Goal: Navigation & Orientation: Find specific page/section

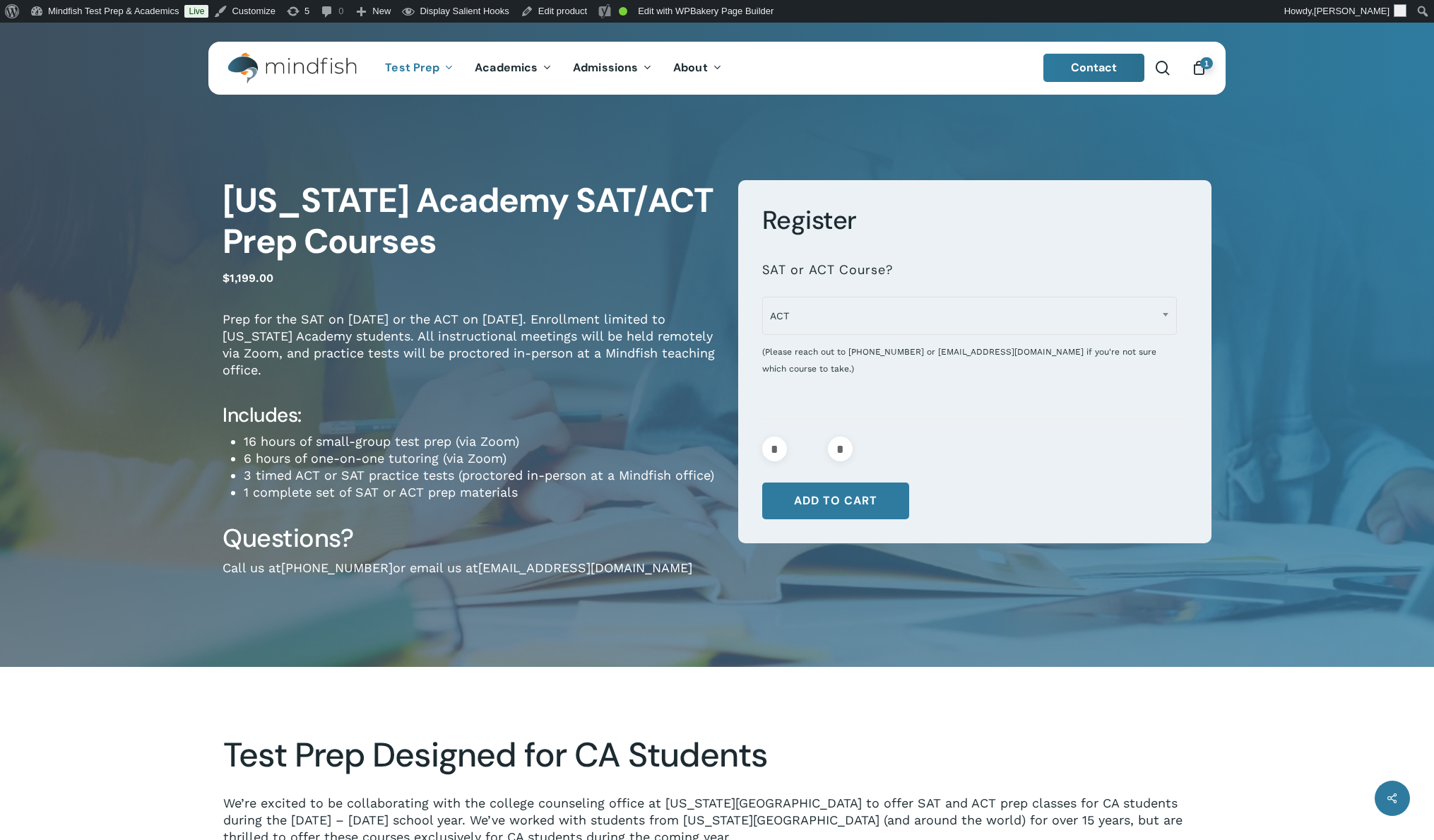
click at [293, 72] on img "Main Menu" at bounding box center [285, 68] width 115 height 31
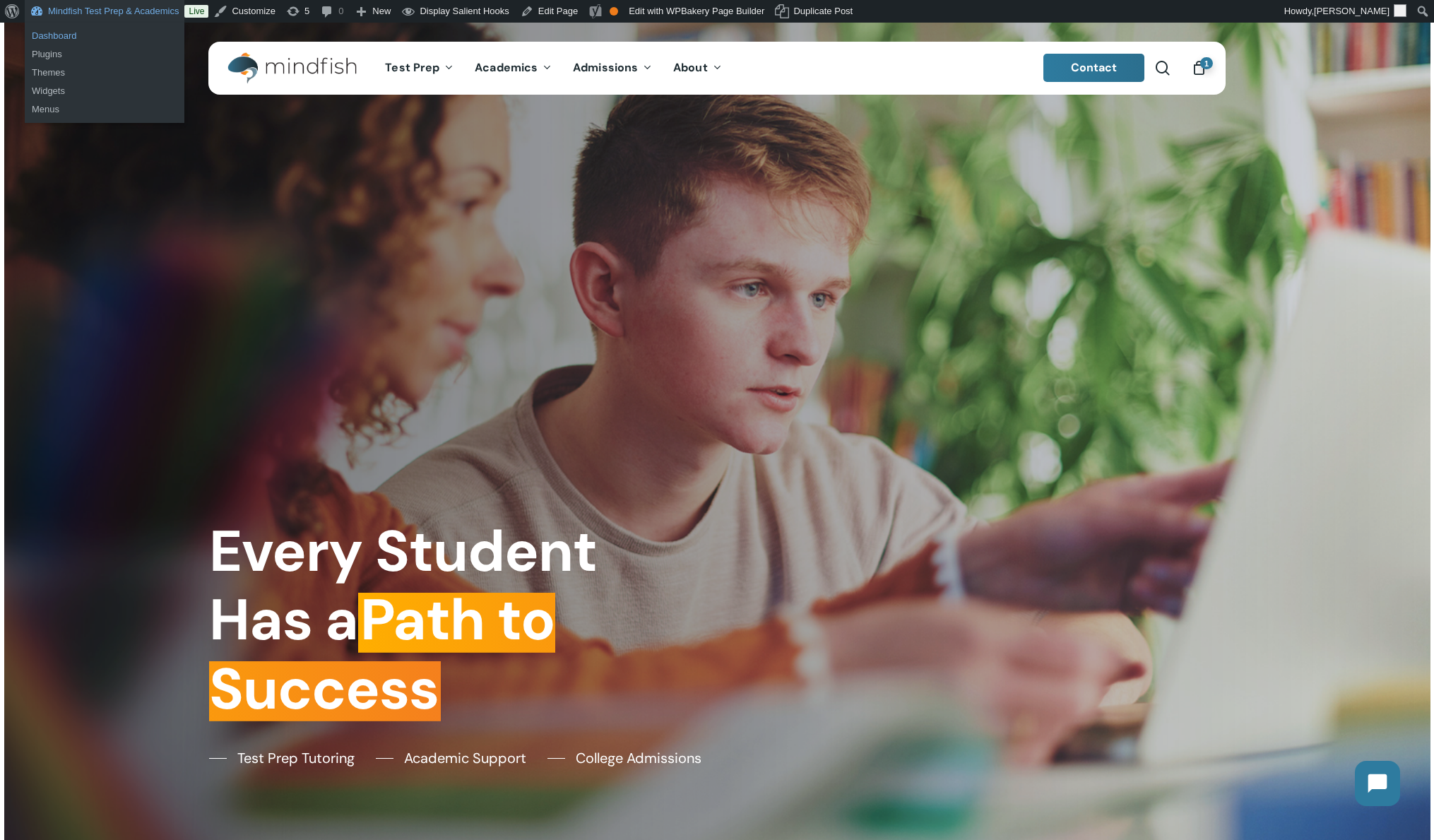
click at [43, 34] on link "Dashboard" at bounding box center [104, 35] width 159 height 18
